Goal: Find specific page/section: Find specific page/section

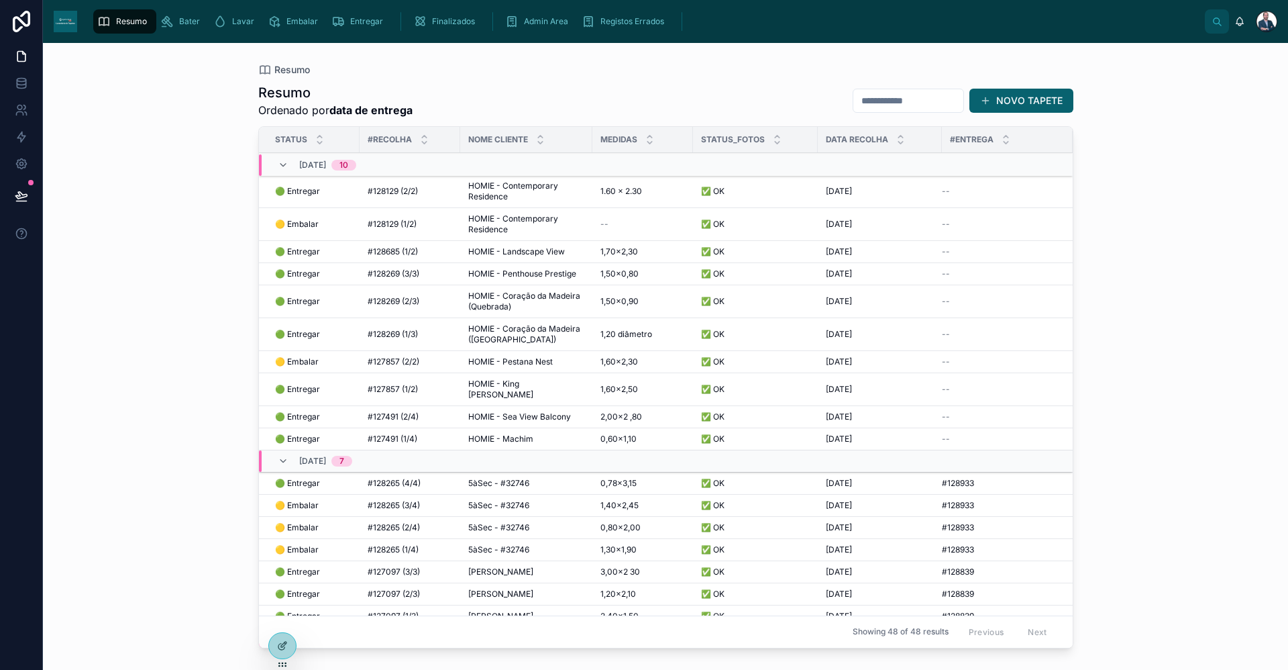
click at [170, 25] on icon "scrollable content" at bounding box center [166, 21] width 13 height 13
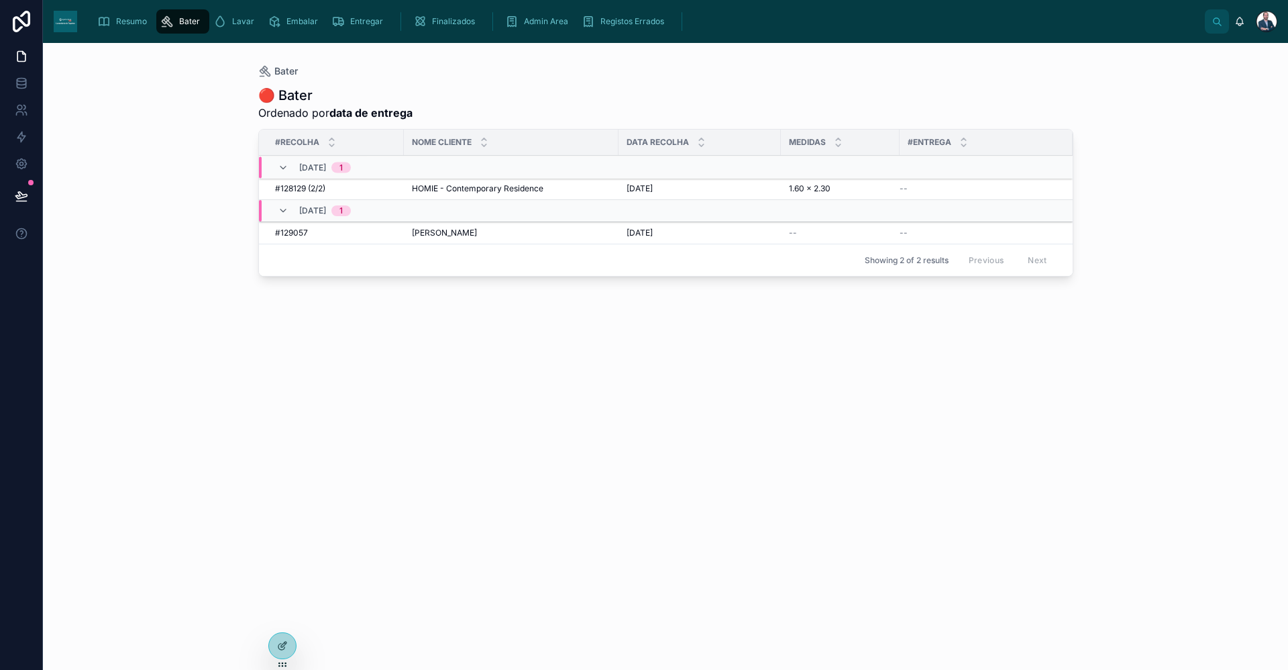
click at [121, 18] on span "Resumo" at bounding box center [131, 21] width 31 height 11
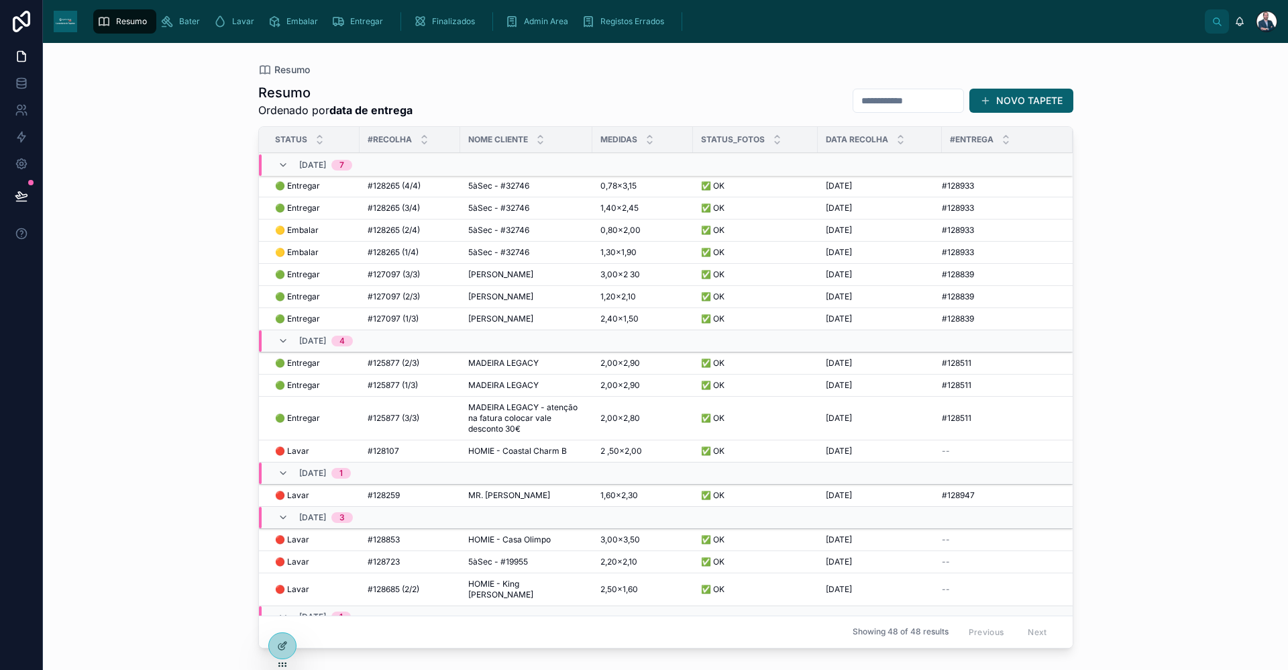
click at [310, 222] on td "🟡 Embalar 🟡 Embalar" at bounding box center [309, 230] width 101 height 22
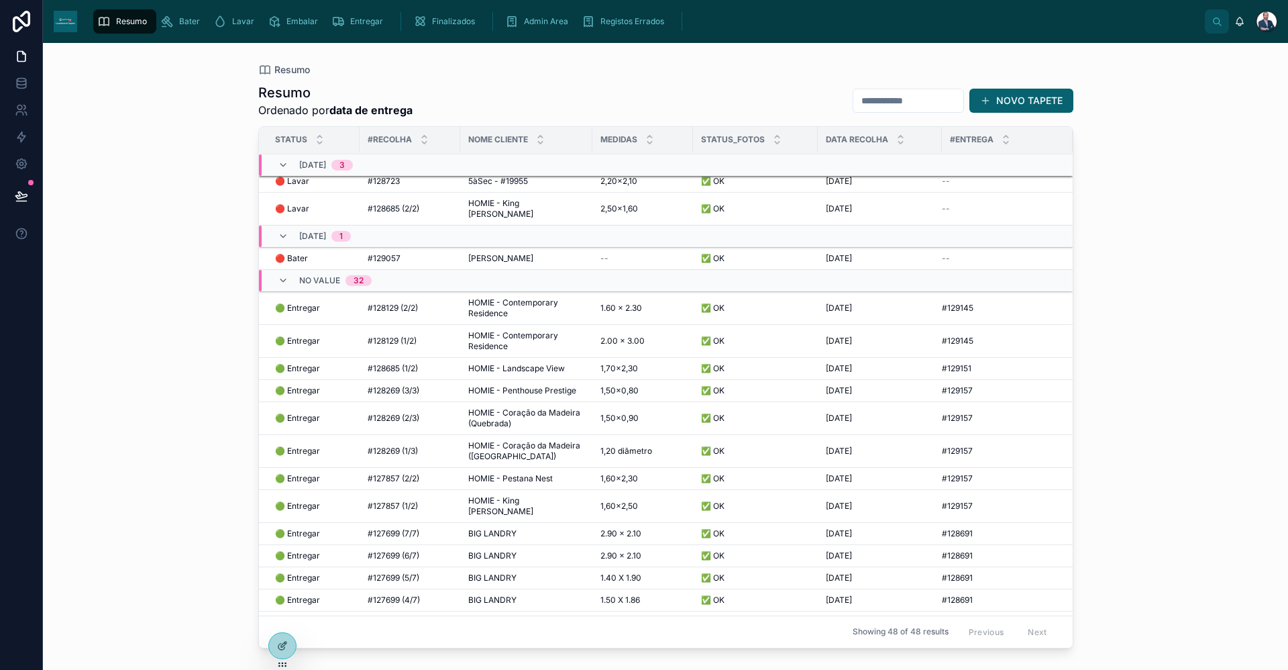
scroll to position [399, 0]
click at [500, 330] on span "HOMIE - Contemporary Residence" at bounding box center [526, 340] width 116 height 21
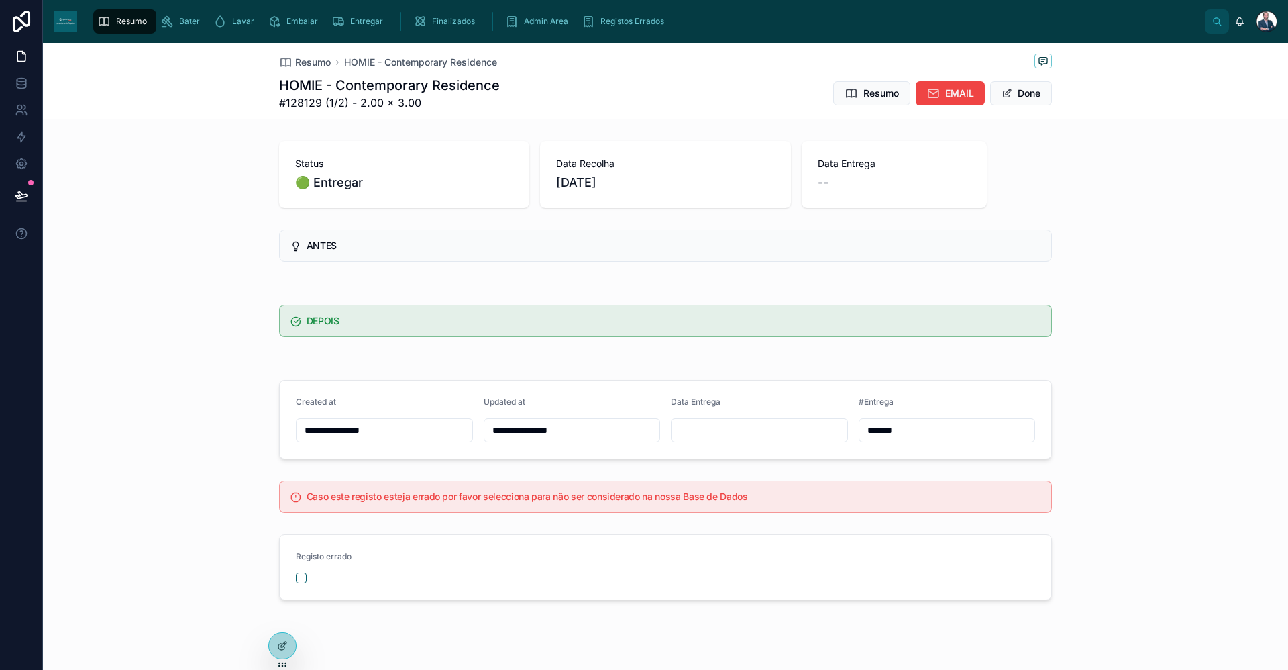
type input "**********"
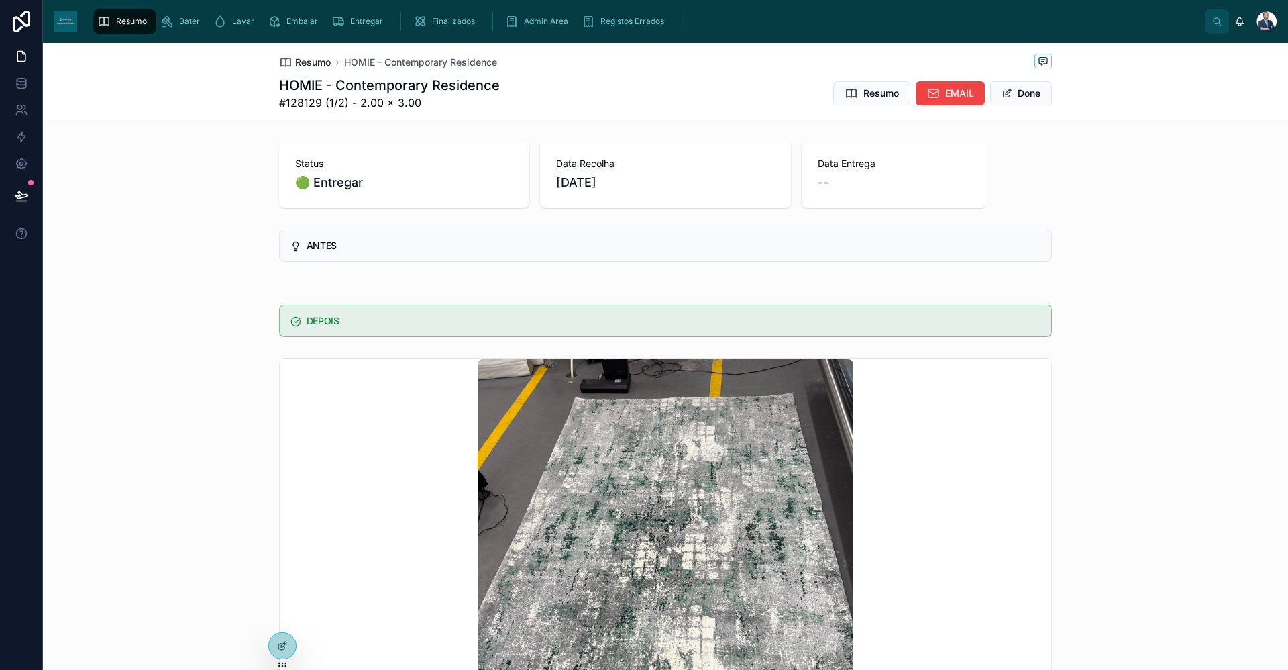
click at [289, 64] on link "Resumo" at bounding box center [305, 62] width 52 height 13
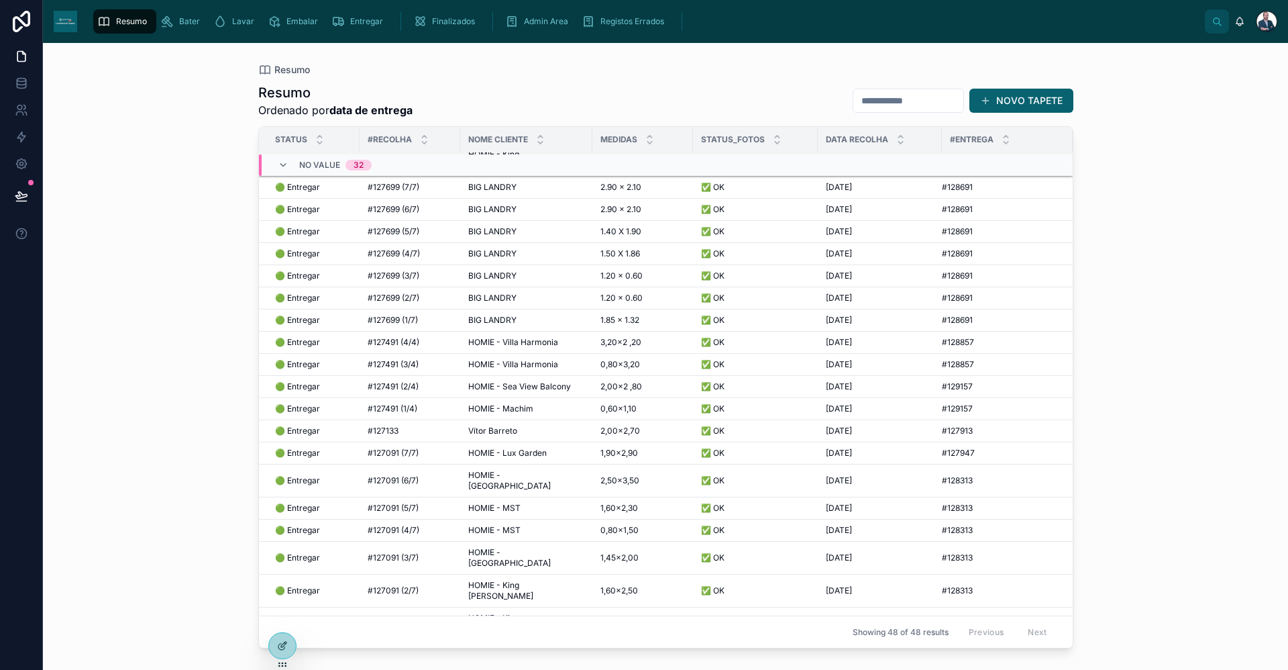
scroll to position [743, 0]
